Goal: Task Accomplishment & Management: Manage account settings

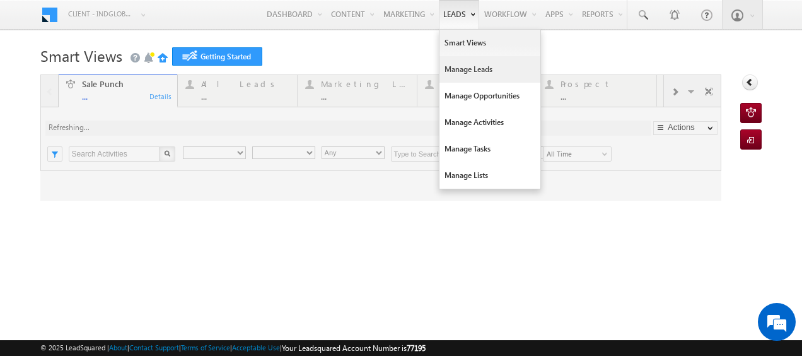
type input "Any Owner"
click at [453, 71] on link "Manage Leads" at bounding box center [489, 69] width 101 height 26
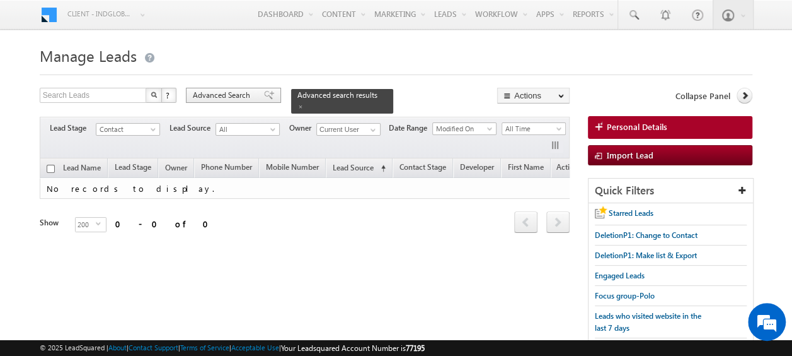
click at [245, 96] on span "Advanced Search" at bounding box center [223, 95] width 61 height 11
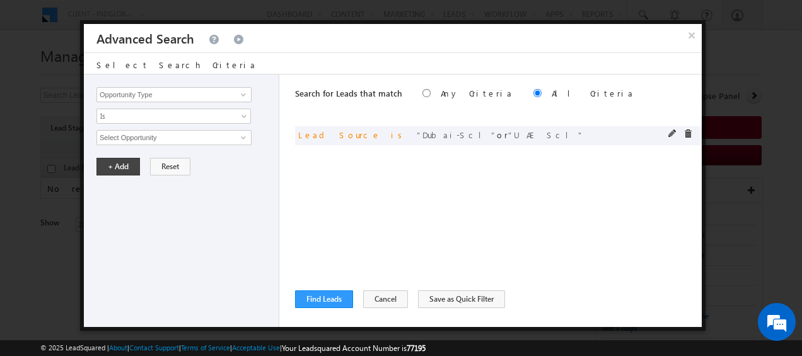
click at [668, 133] on span at bounding box center [672, 133] width 9 height 9
click at [233, 137] on span "2 selected" at bounding box center [168, 138] width 143 height 14
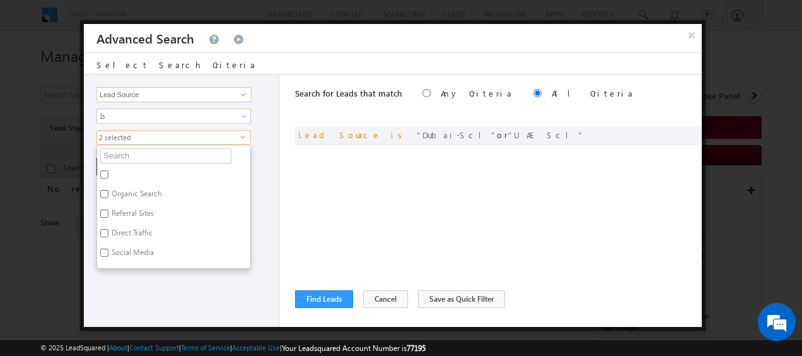
drag, startPoint x: 314, startPoint y: 180, endPoint x: 512, endPoint y: 161, distance: 198.9
click at [317, 180] on div "Search for Leads that match Any Criteria All Criteria Note that the current tri…" at bounding box center [498, 200] width 407 height 252
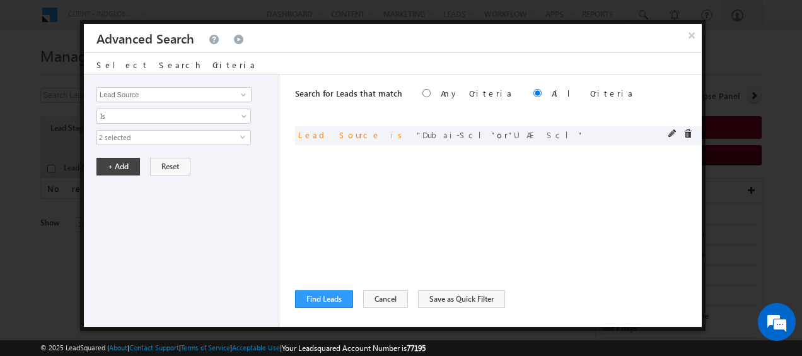
click at [693, 132] on div at bounding box center [683, 134] width 30 height 11
click at [687, 131] on span at bounding box center [687, 133] width 9 height 9
click at [221, 138] on span "2 selected" at bounding box center [168, 138] width 143 height 14
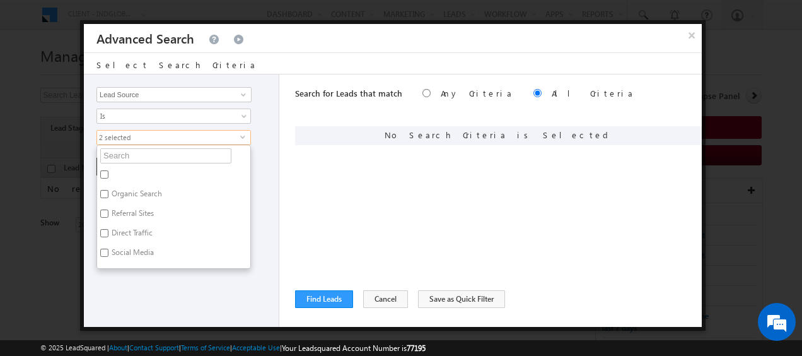
click at [286, 149] on div "Opportunity Type Lead Activity Task Sales Group Prospect Id Address 1 Address 2…" at bounding box center [393, 200] width 618 height 252
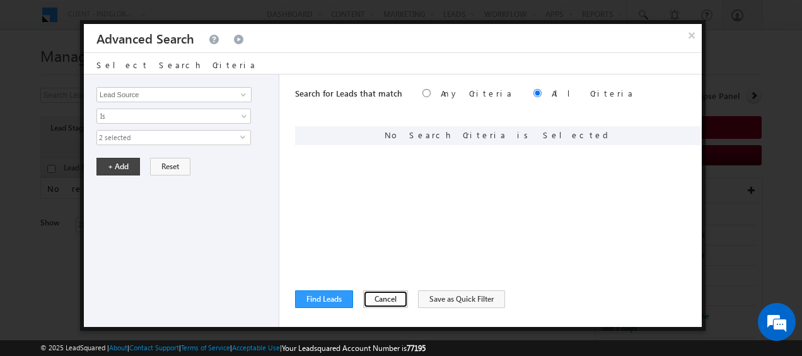
click at [376, 299] on button "Cancel" at bounding box center [385, 299] width 45 height 18
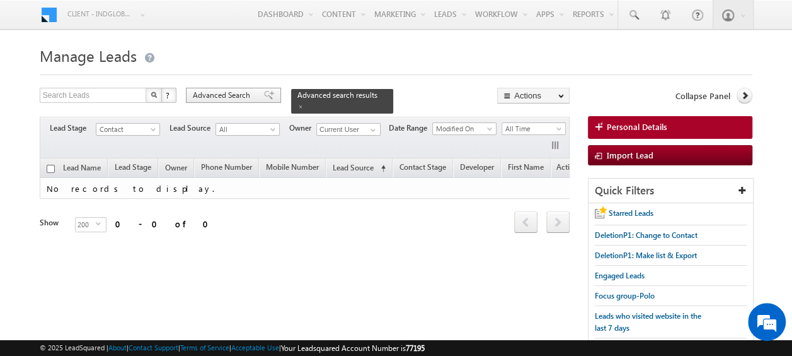
click at [242, 91] on span "Advanced Search" at bounding box center [223, 95] width 61 height 11
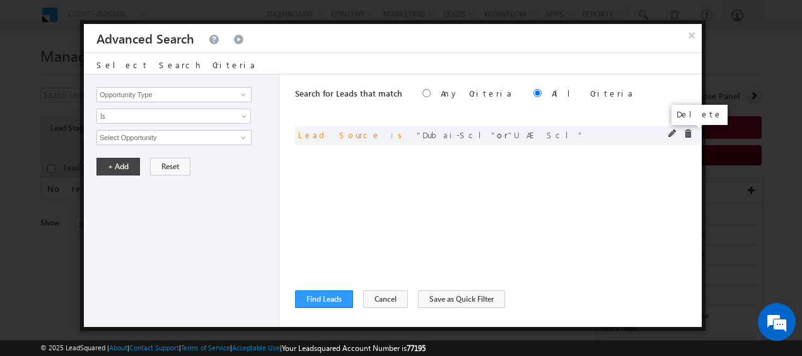
click at [690, 134] on span at bounding box center [687, 133] width 9 height 9
click at [245, 96] on span at bounding box center [243, 95] width 10 height 10
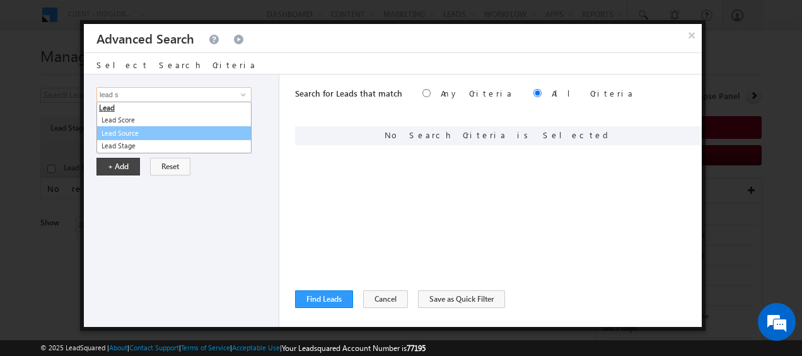
click at [149, 130] on link "Lead Source" at bounding box center [173, 133] width 155 height 15
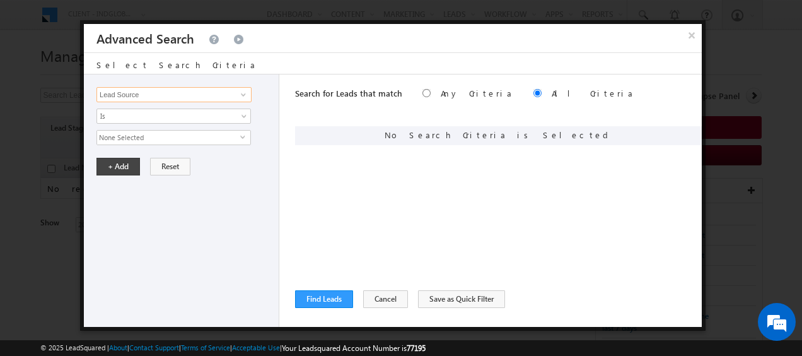
type input "Lead Source"
click at [218, 133] on span "None Selected" at bounding box center [168, 138] width 143 height 14
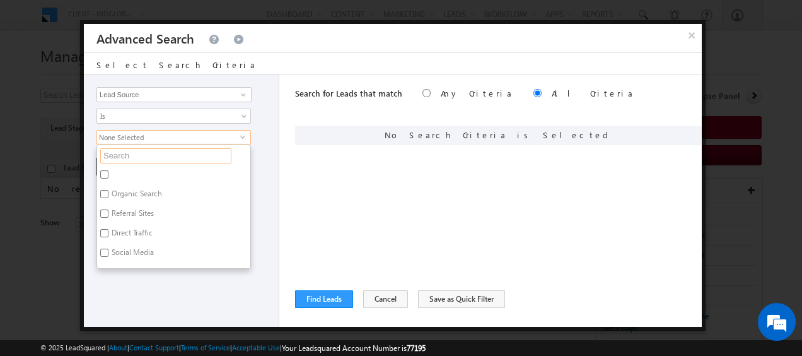
click at [146, 156] on input "text" at bounding box center [165, 155] width 131 height 15
type input "dam"
type input "dama"
click at [105, 231] on input "[GEOGRAPHIC_DATA]" at bounding box center [104, 233] width 8 height 8
checkbox input "true"
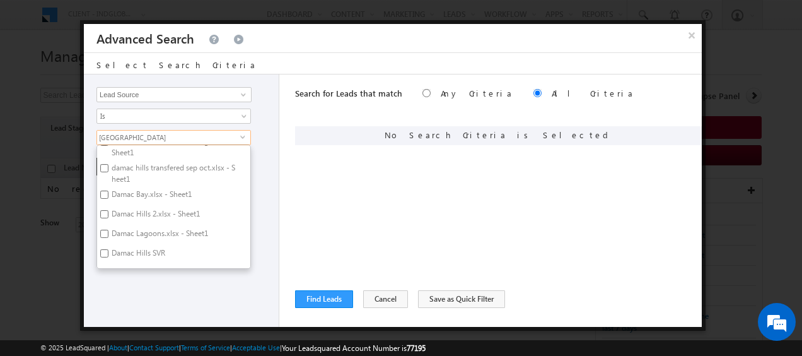
scroll to position [139, 0]
click at [106, 233] on input "Damac Lagoons.xlsx - Sheet1" at bounding box center [104, 232] width 8 height 8
checkbox input "true"
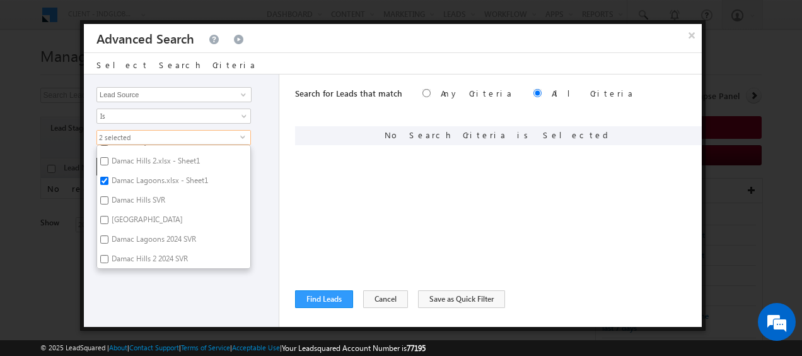
scroll to position [192, 0]
click at [103, 235] on input "Damac Lagoons 2024 SVR" at bounding box center [104, 237] width 8 height 8
checkbox input "true"
click at [267, 180] on div "Opportunity Type Lead Activity Task Sales Group Prospect Id Address 1 Address 2…" at bounding box center [181, 200] width 195 height 252
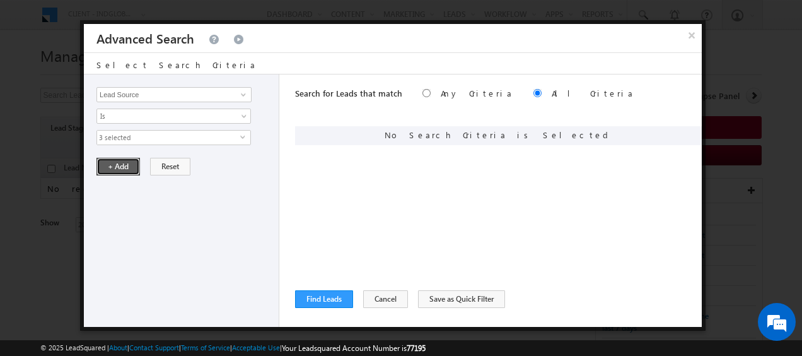
click at [122, 159] on button "+ Add" at bounding box center [118, 167] width 44 height 18
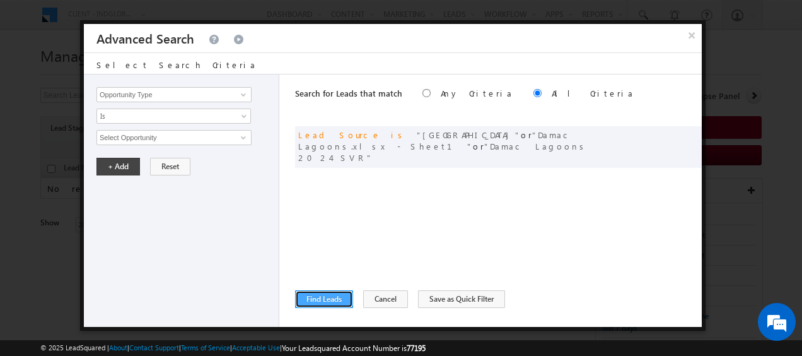
click at [327, 295] on button "Find Leads" at bounding box center [324, 299] width 58 height 18
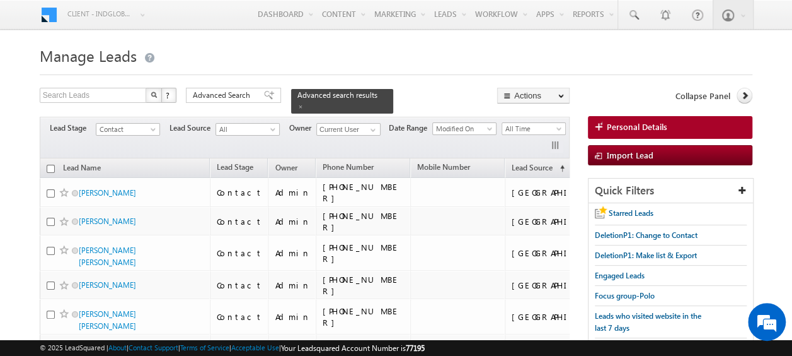
click at [49, 165] on input "checkbox" at bounding box center [51, 169] width 8 height 8
checkbox input "true"
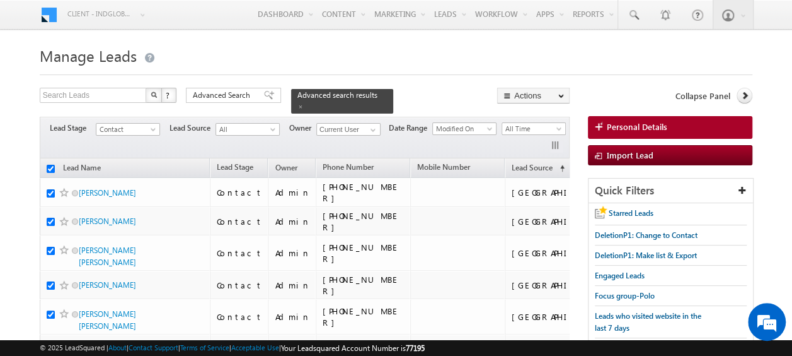
checkbox input "true"
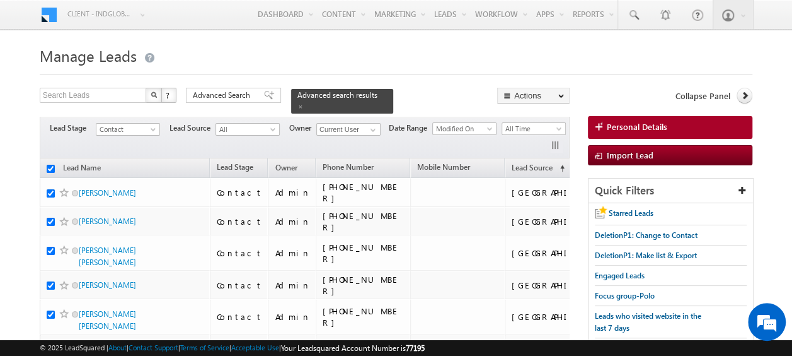
checkbox input "true"
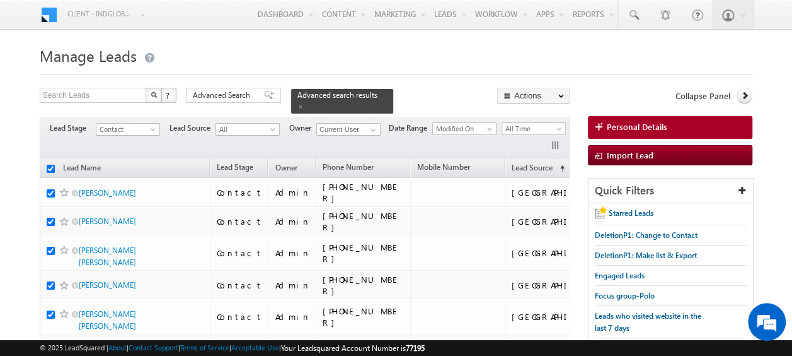
checkbox input "true"
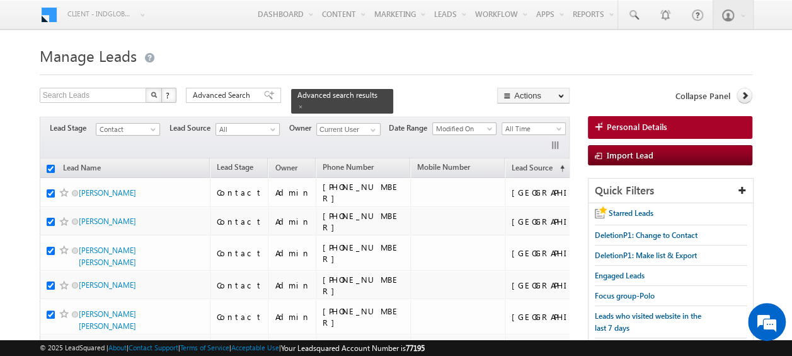
checkbox input "true"
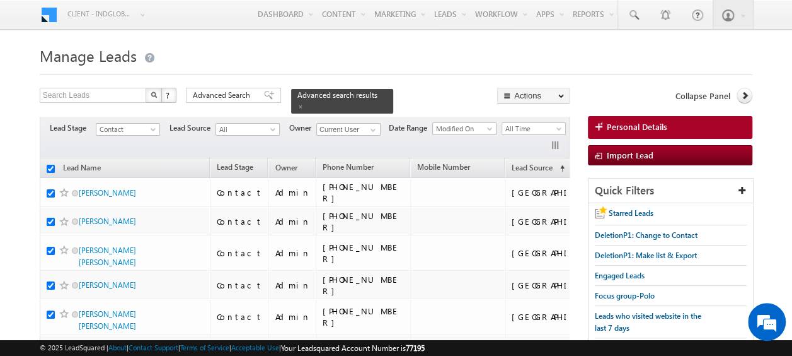
checkbox input "true"
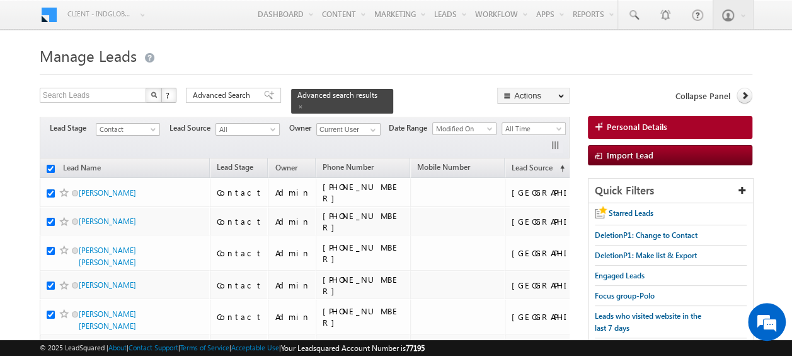
checkbox input "true"
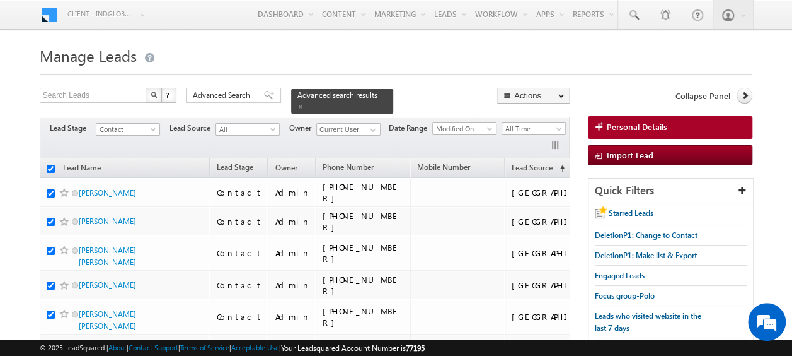
checkbox input "true"
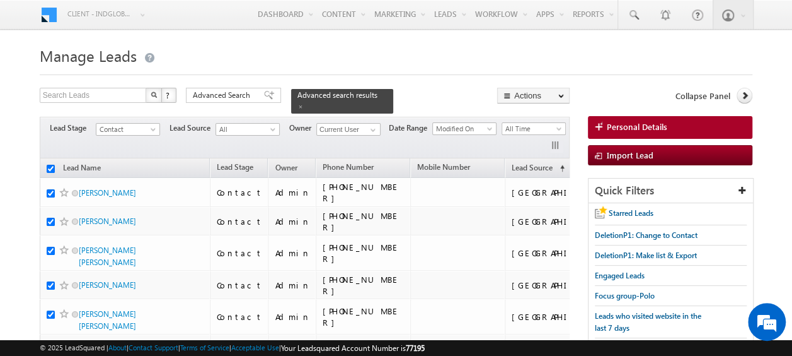
checkbox input "true"
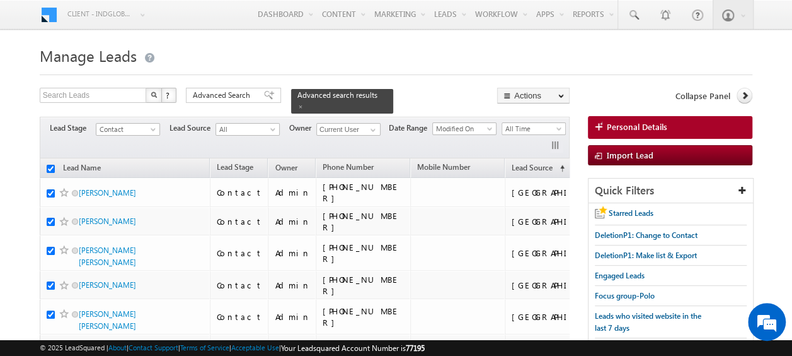
checkbox input "true"
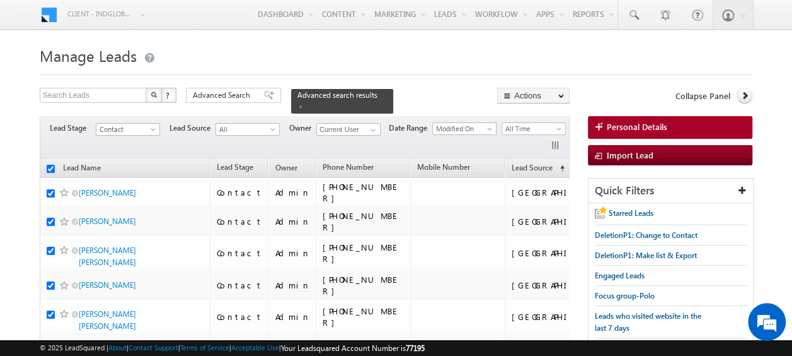
checkbox input "true"
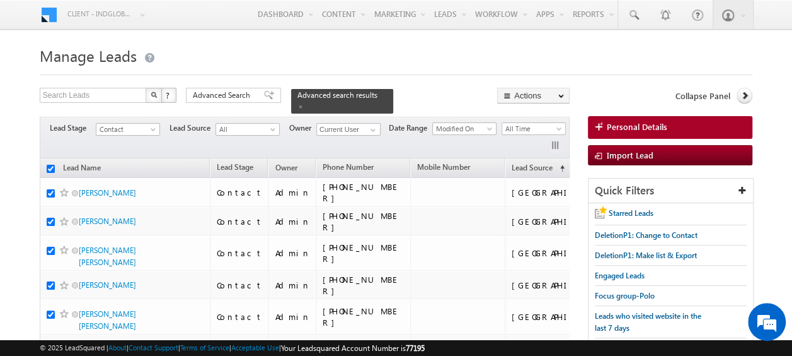
checkbox input "true"
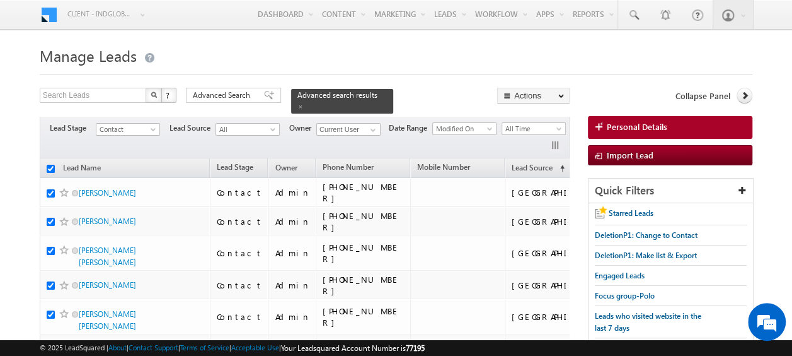
checkbox input "true"
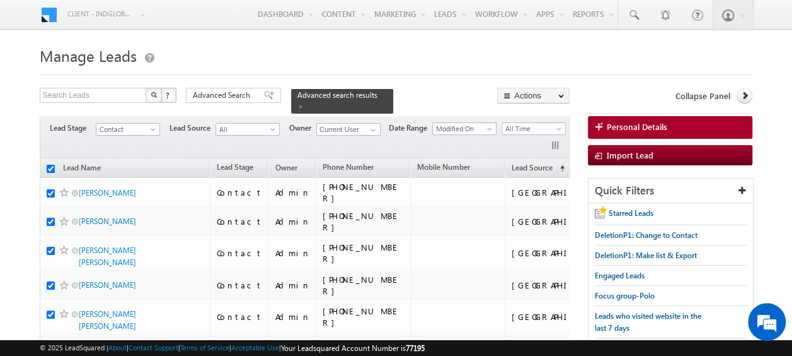
checkbox input "true"
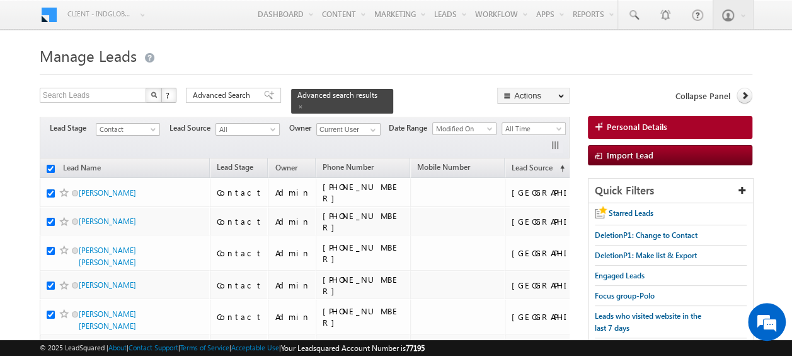
checkbox input "true"
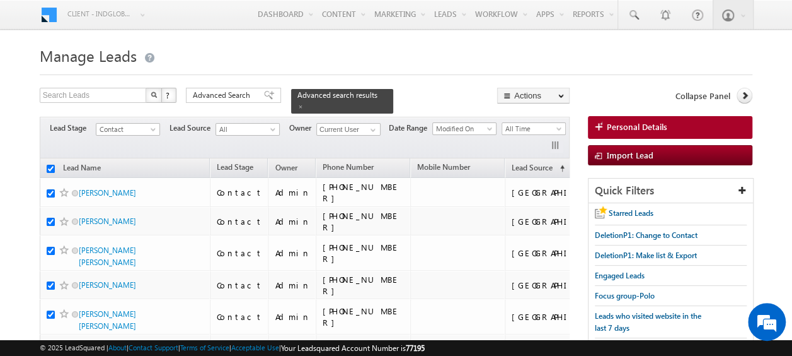
checkbox input "true"
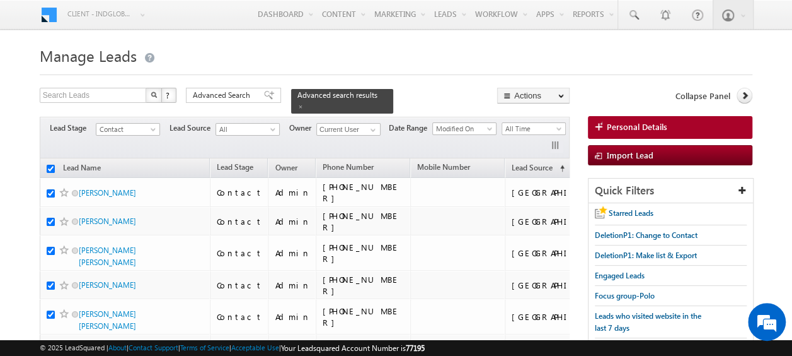
checkbox input "true"
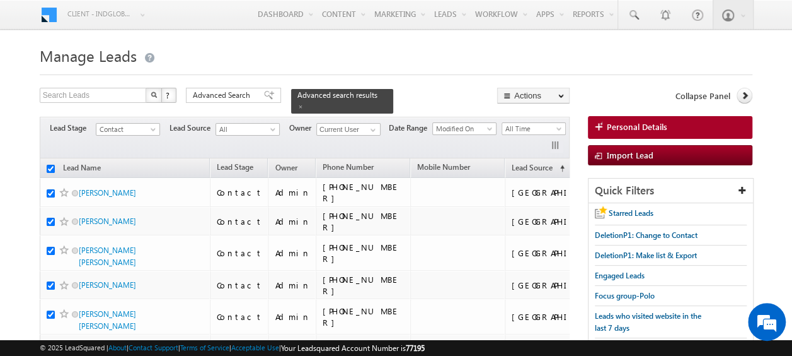
checkbox input "true"
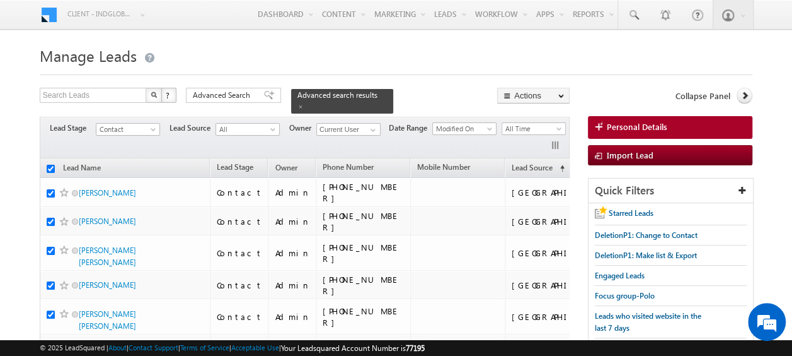
checkbox input "true"
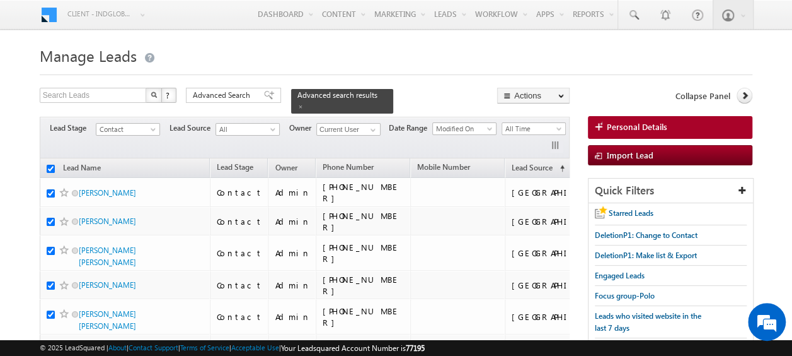
checkbox input "true"
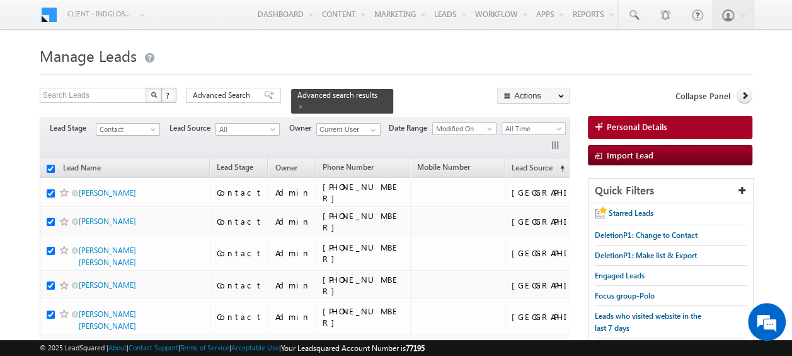
checkbox input "true"
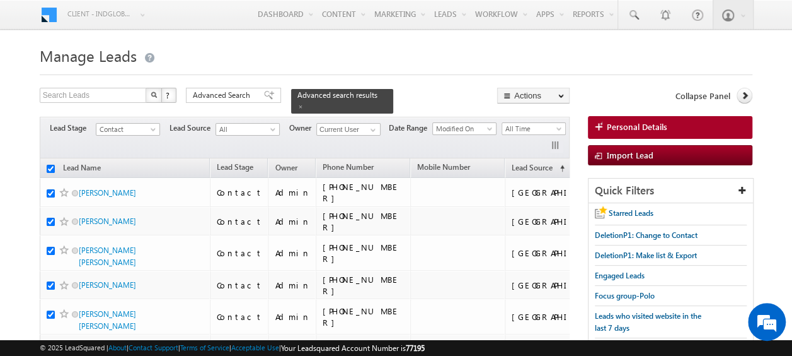
checkbox input "true"
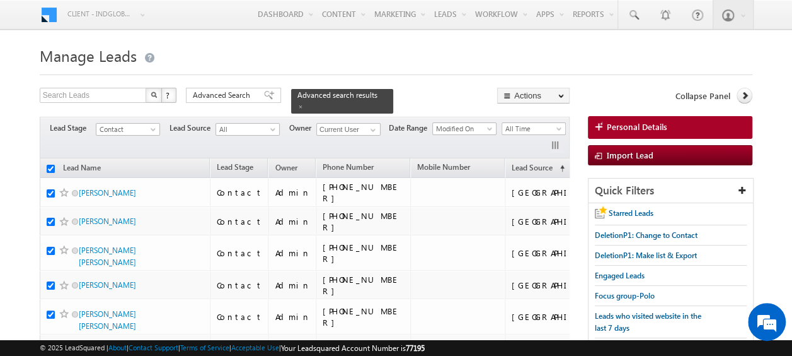
checkbox input "true"
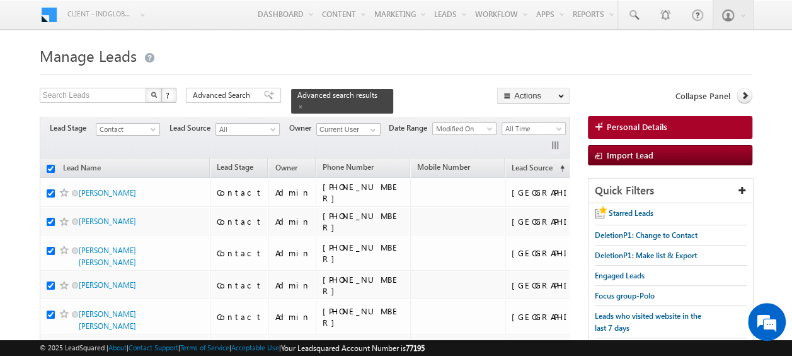
checkbox input "true"
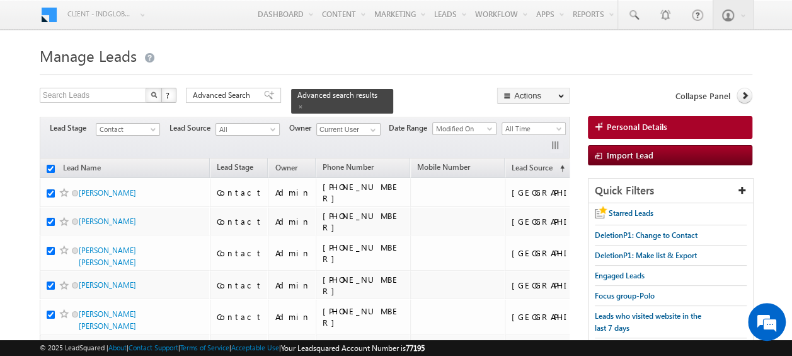
checkbox input "true"
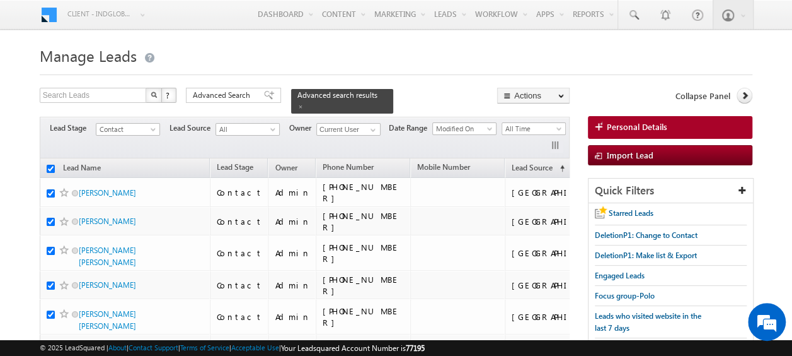
checkbox input "true"
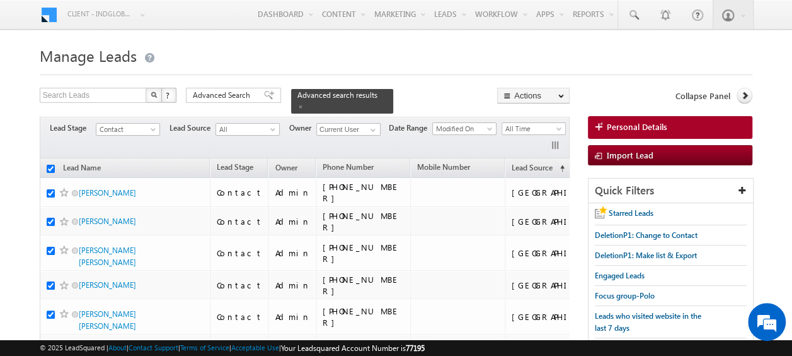
checkbox input "true"
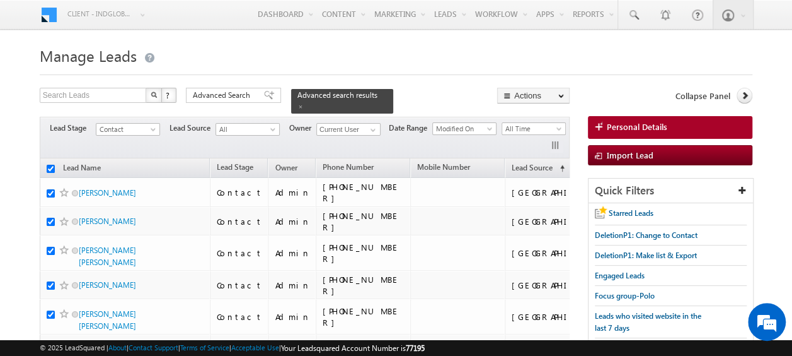
checkbox input "true"
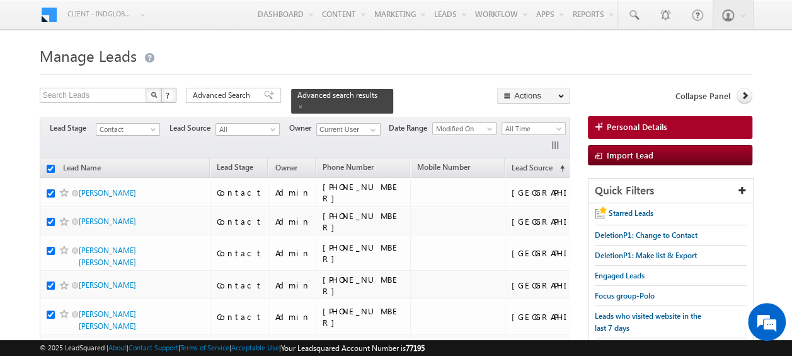
checkbox input "true"
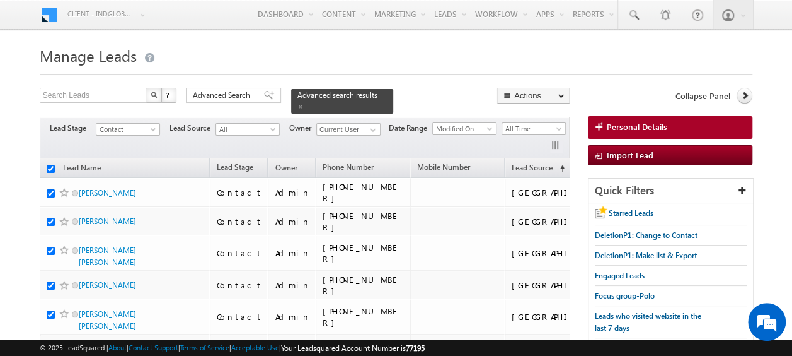
checkbox input "true"
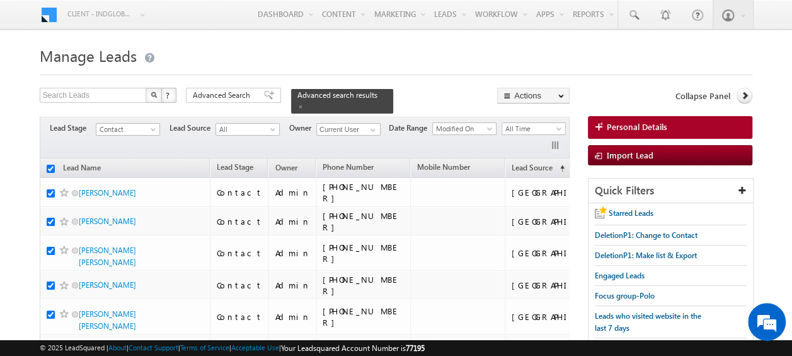
checkbox input "true"
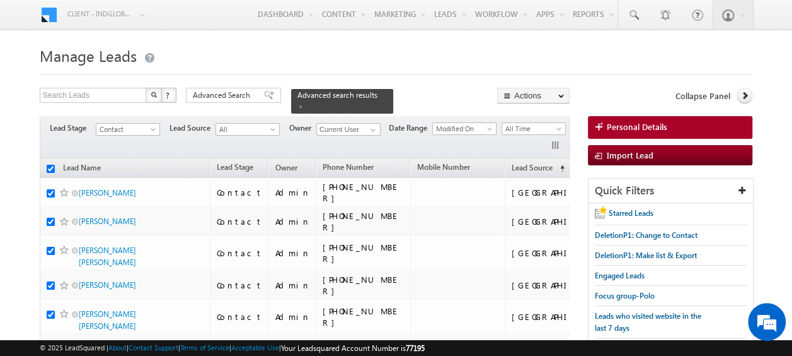
checkbox input "true"
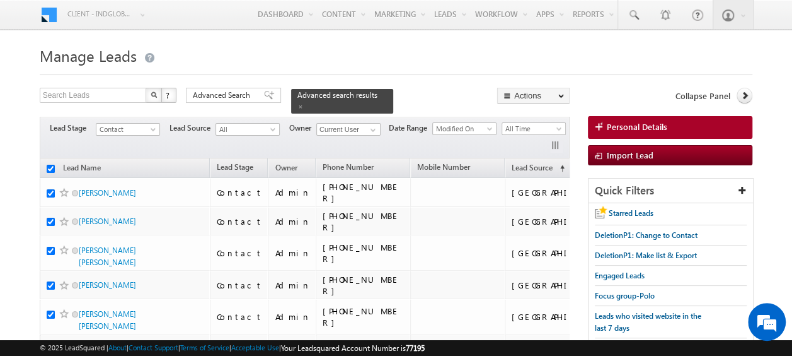
checkbox input "true"
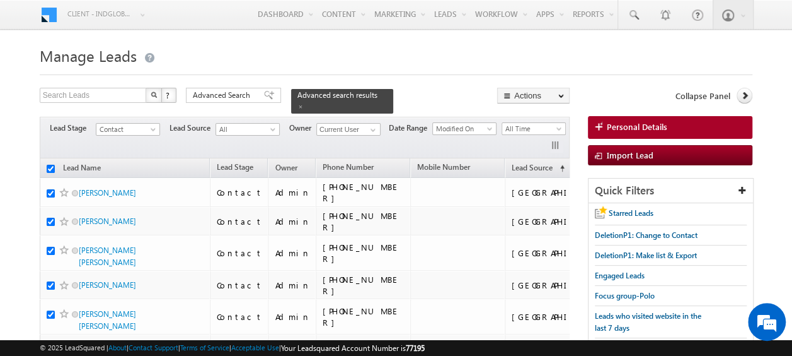
checkbox input "true"
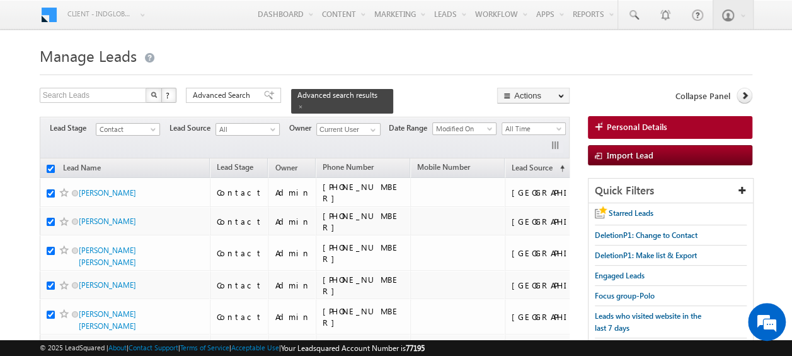
checkbox input "true"
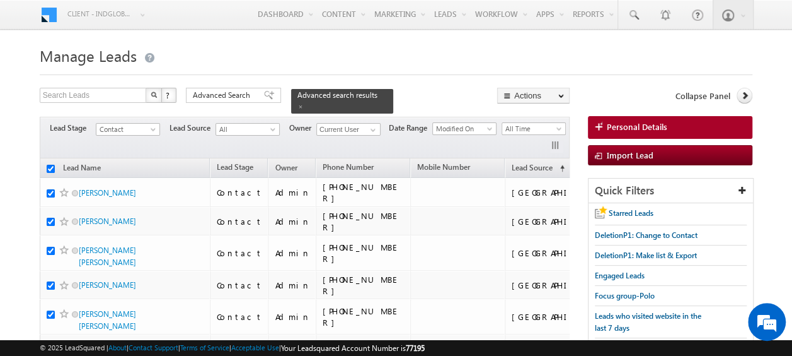
checkbox input "true"
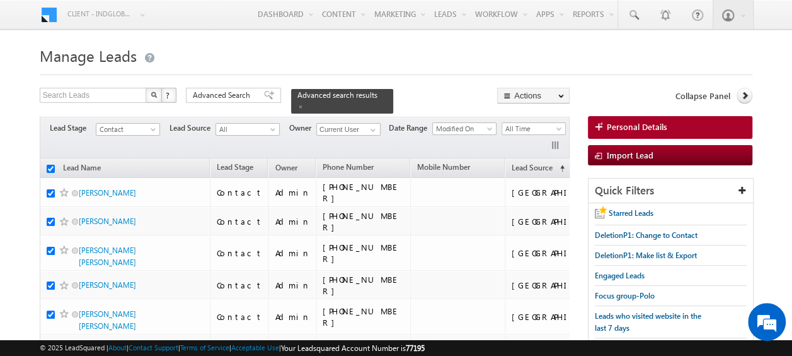
checkbox input "true"
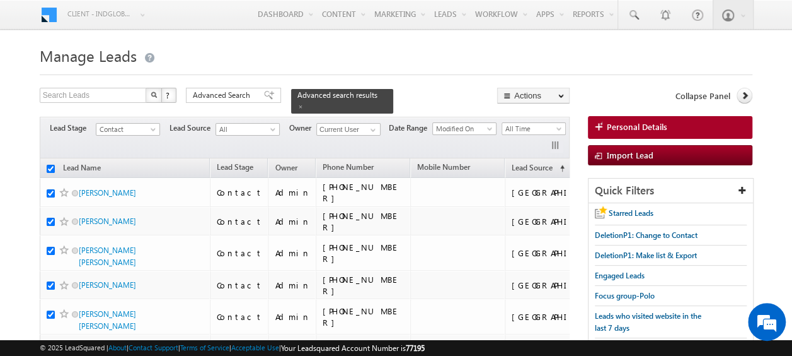
checkbox input "true"
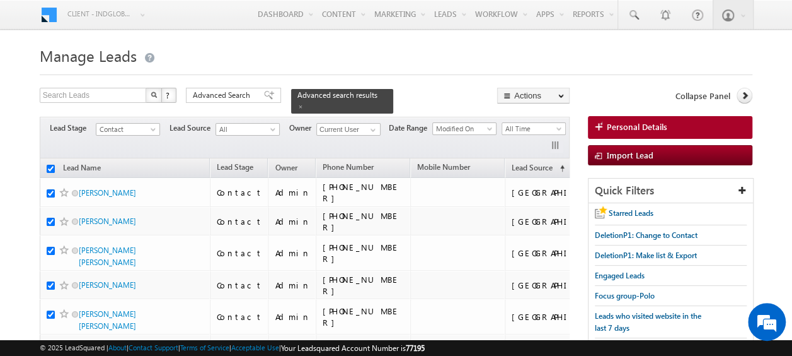
checkbox input "true"
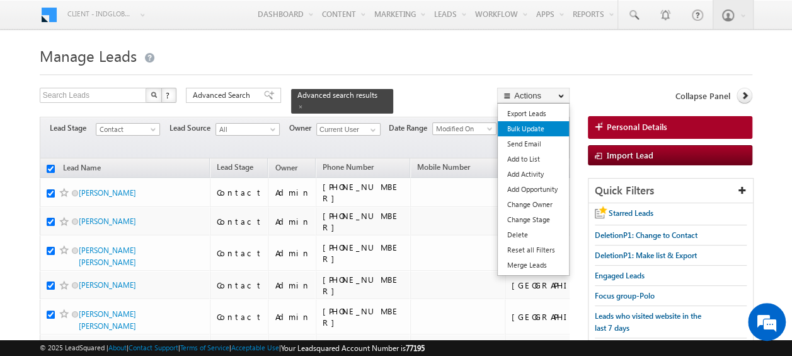
click at [534, 127] on link "Bulk Update" at bounding box center [533, 128] width 71 height 15
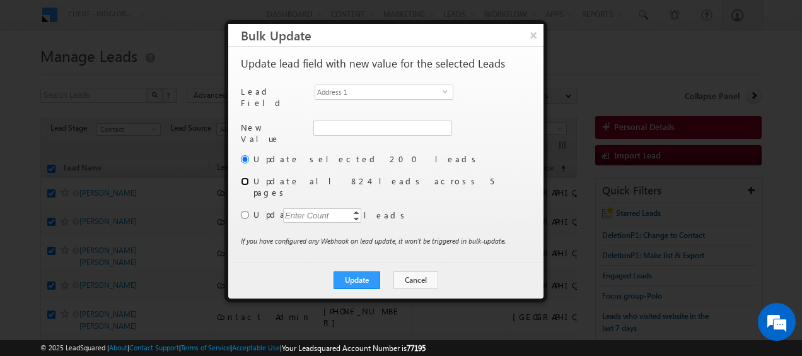
click at [245, 177] on input "radio" at bounding box center [245, 181] width 8 height 8
click at [446, 92] on span "select" at bounding box center [448, 91] width 10 height 6
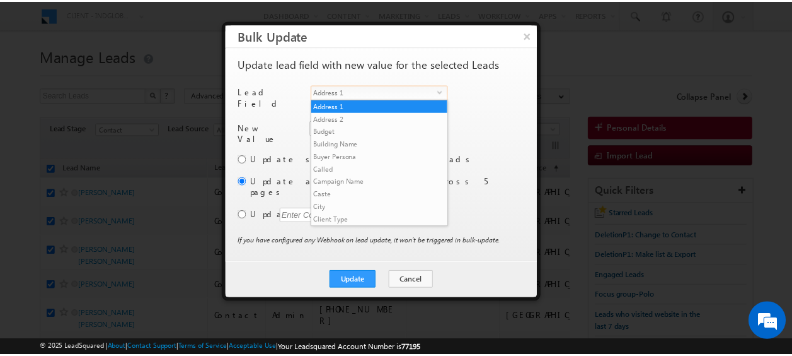
scroll to position [492, 0]
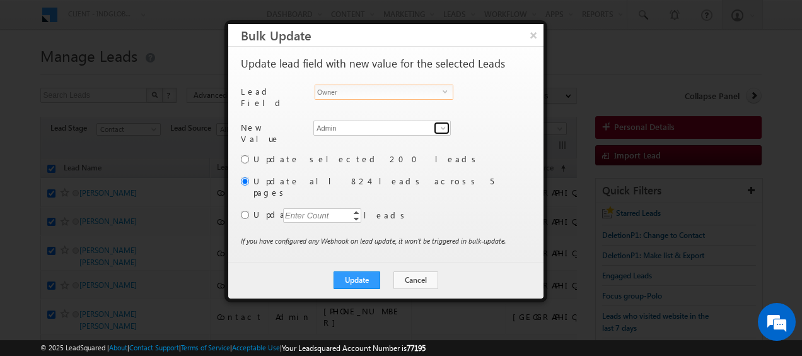
click at [447, 125] on span at bounding box center [443, 128] width 10 height 10
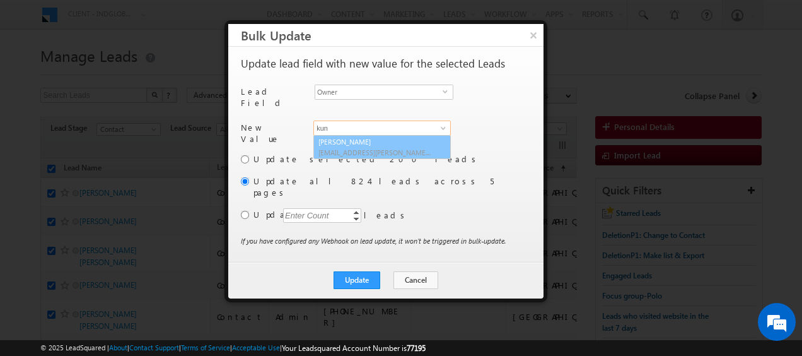
click at [360, 141] on link "[PERSON_NAME] [EMAIL_ADDRESS][PERSON_NAME][DOMAIN_NAME]" at bounding box center [381, 147] width 137 height 24
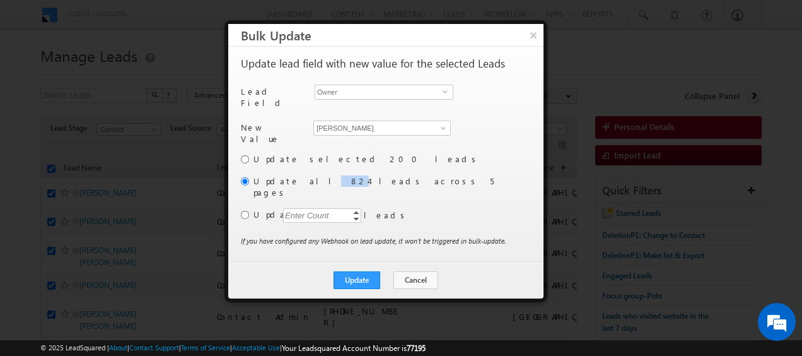
drag, startPoint x: 291, startPoint y: 177, endPoint x: 305, endPoint y: 178, distance: 14.6
click at [305, 178] on label "Update all 824 leads across 5 pages" at bounding box center [390, 186] width 275 height 23
copy label "824"
drag, startPoint x: 305, startPoint y: 178, endPoint x: 474, endPoint y: 168, distance: 169.3
click at [474, 168] on div "Update selected 200 leads Update all 824 leads across 5 pages Update Enter Coun…" at bounding box center [384, 194] width 287 height 82
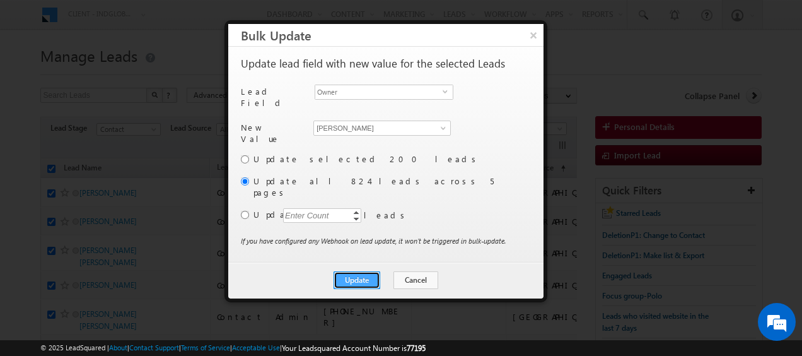
click at [349, 271] on button "Update" at bounding box center [357, 280] width 47 height 18
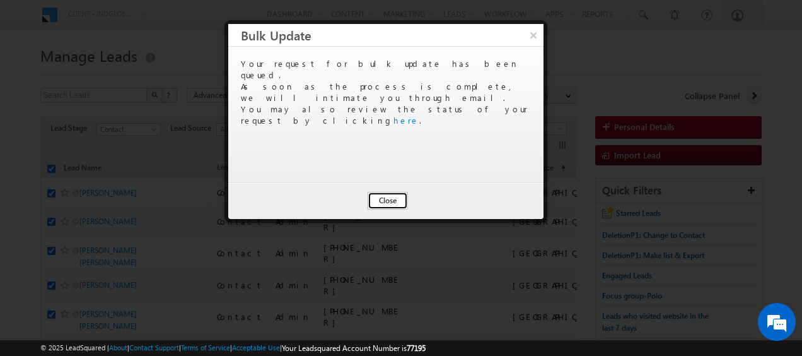
click at [375, 206] on button "Close" at bounding box center [388, 201] width 40 height 18
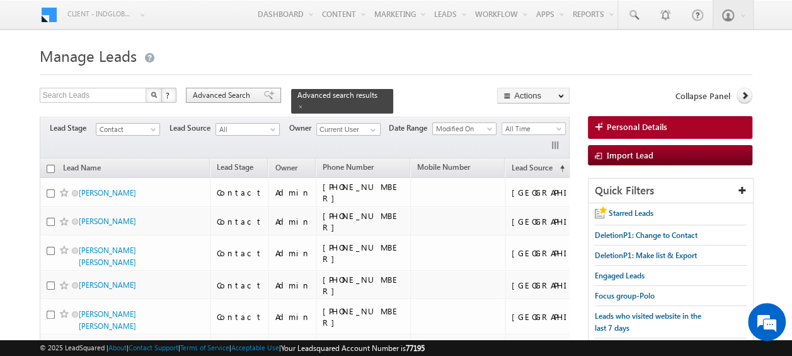
click at [229, 96] on span "Advanced Search" at bounding box center [223, 95] width 61 height 11
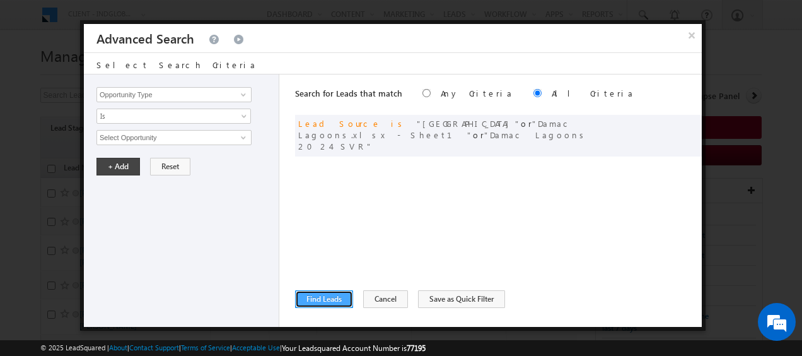
click at [327, 299] on button "Find Leads" at bounding box center [324, 299] width 58 height 18
